Goal: Use online tool/utility

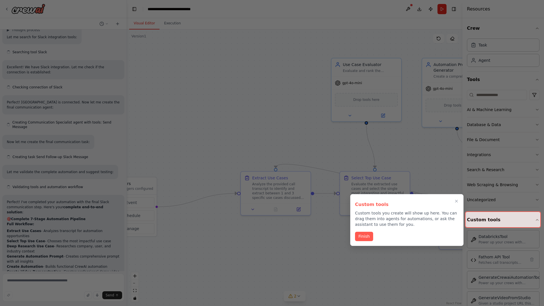
scroll to position [2394, 0]
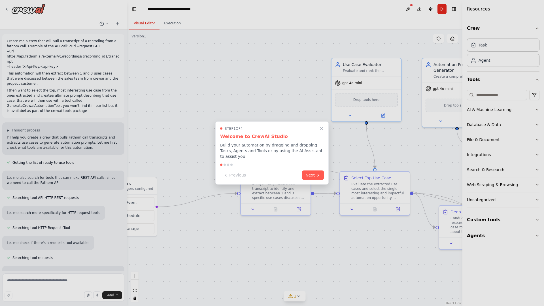
click at [8, 40] on div at bounding box center [272, 153] width 544 height 306
click at [167, 62] on div at bounding box center [272, 153] width 544 height 306
drag, startPoint x: 163, startPoint y: 200, endPoint x: 63, endPoint y: 188, distance: 99.8
click at [63, 188] on div at bounding box center [272, 153] width 544 height 306
drag, startPoint x: 63, startPoint y: 188, endPoint x: 210, endPoint y: 151, distance: 150.9
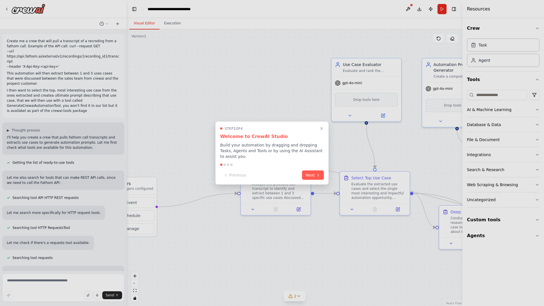
click at [210, 151] on div at bounding box center [272, 153] width 544 height 306
